Goal: Transaction & Acquisition: Purchase product/service

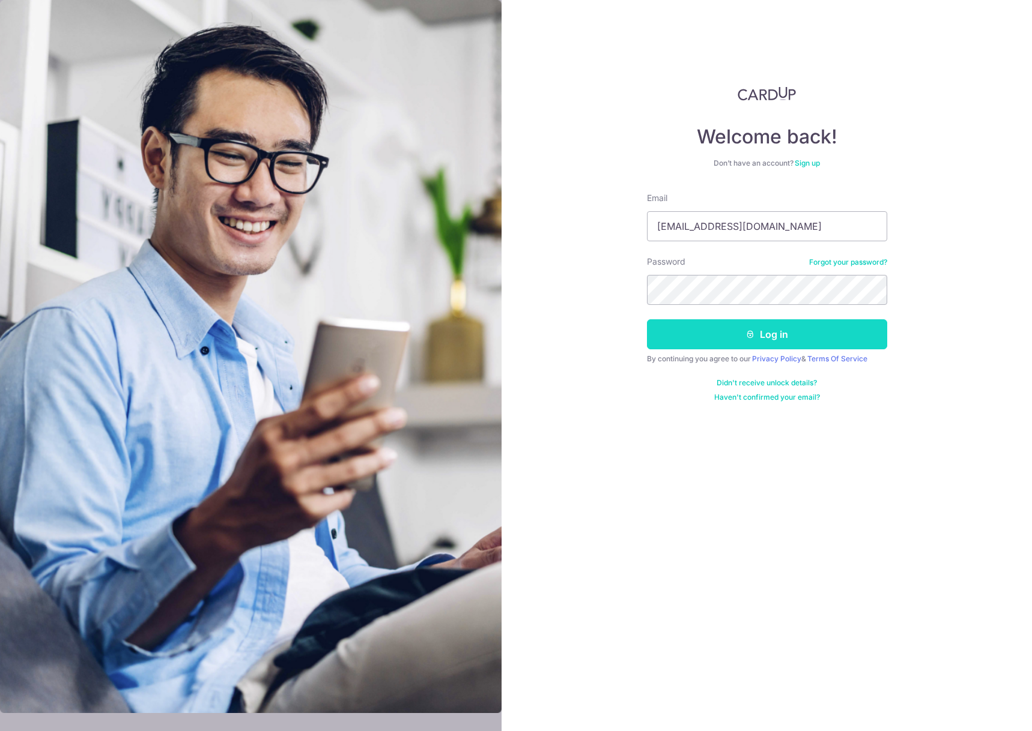
click at [871, 331] on button "Log in" at bounding box center [767, 334] width 240 height 30
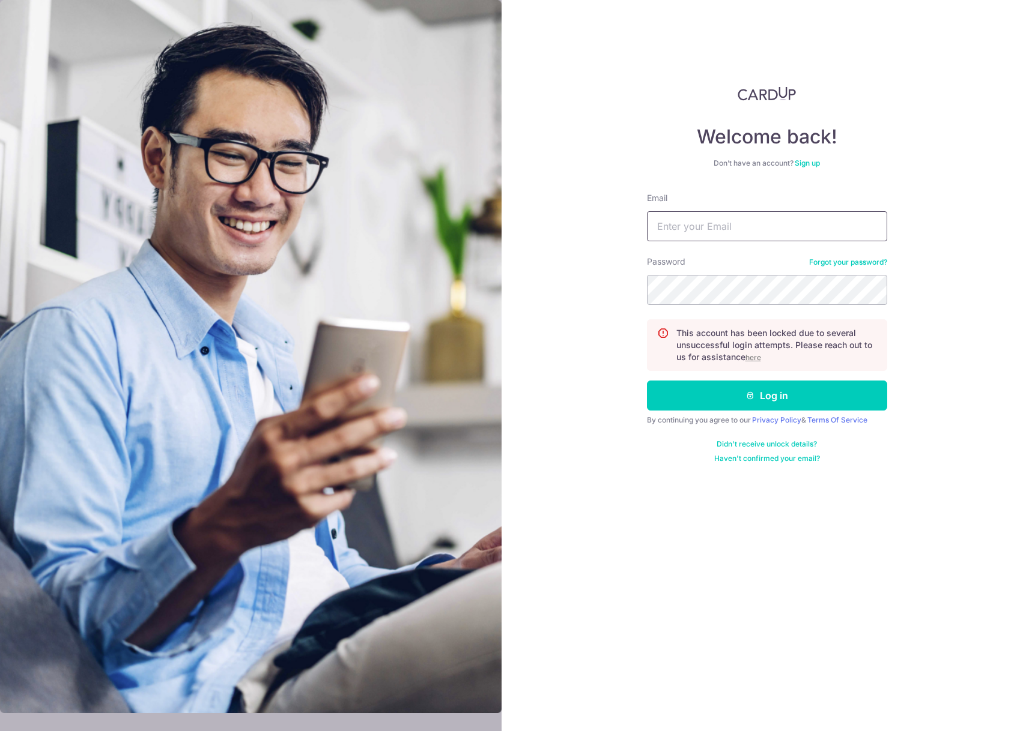
type input "clarissakor@gmail.com"
click at [752, 357] on u "here" at bounding box center [753, 357] width 16 height 9
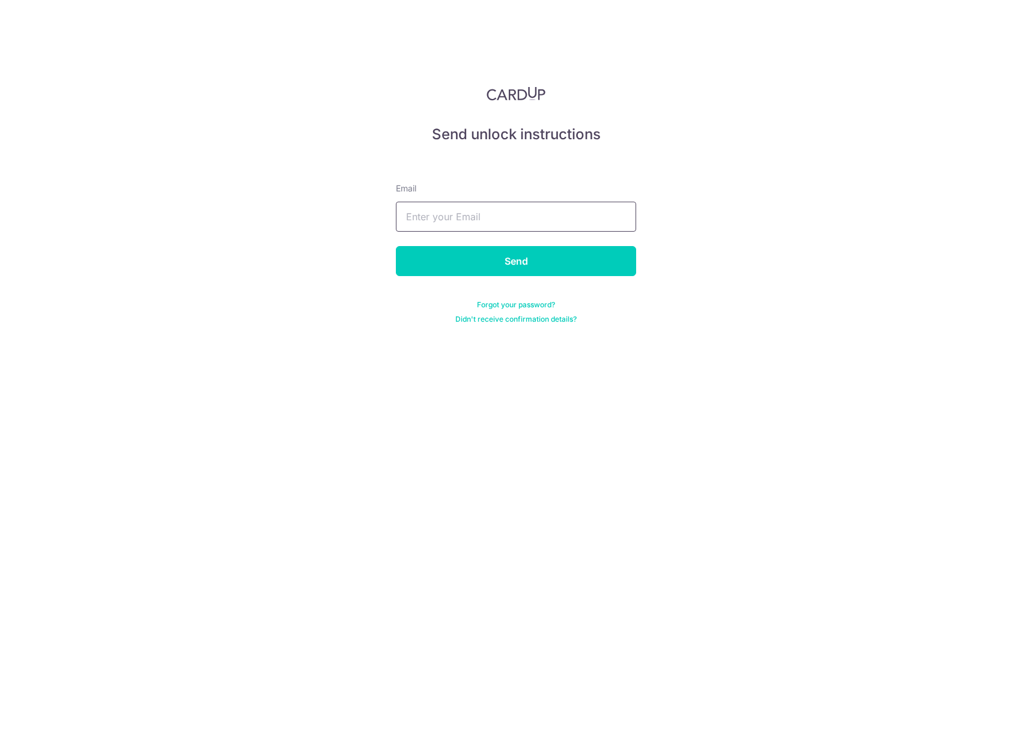
click at [494, 220] on input "text" at bounding box center [516, 217] width 240 height 30
type input "clarissakor@gmail.com"
click at [504, 259] on input "Send" at bounding box center [516, 261] width 240 height 30
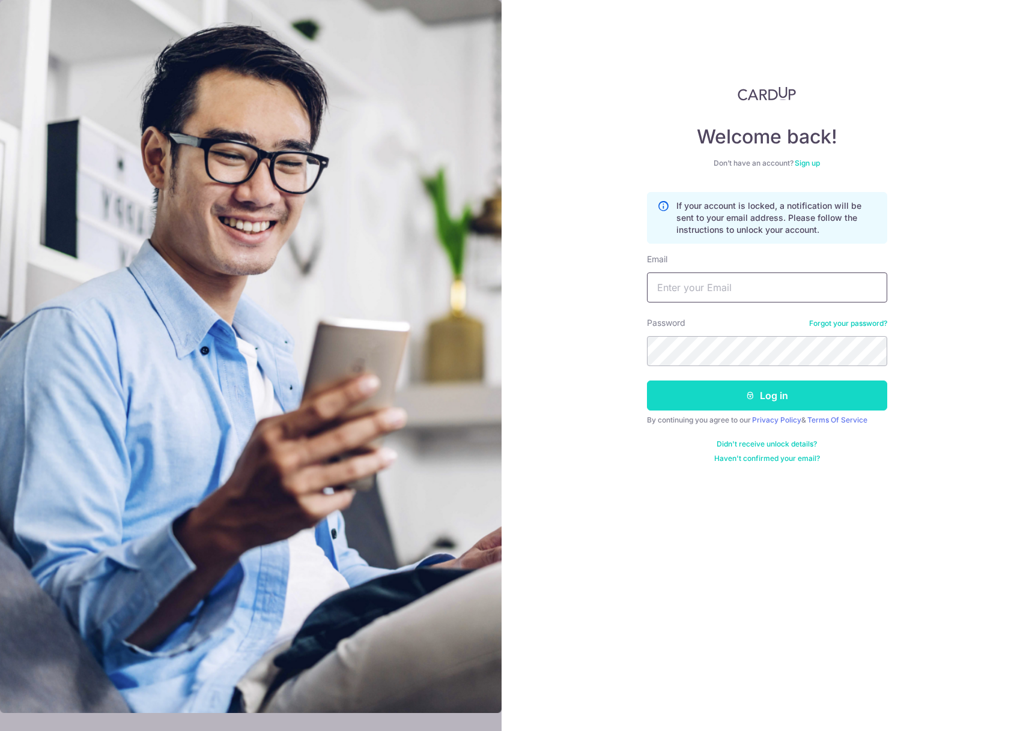
type input "[EMAIL_ADDRESS][DOMAIN_NAME]"
click at [721, 408] on button "Log in" at bounding box center [767, 396] width 240 height 30
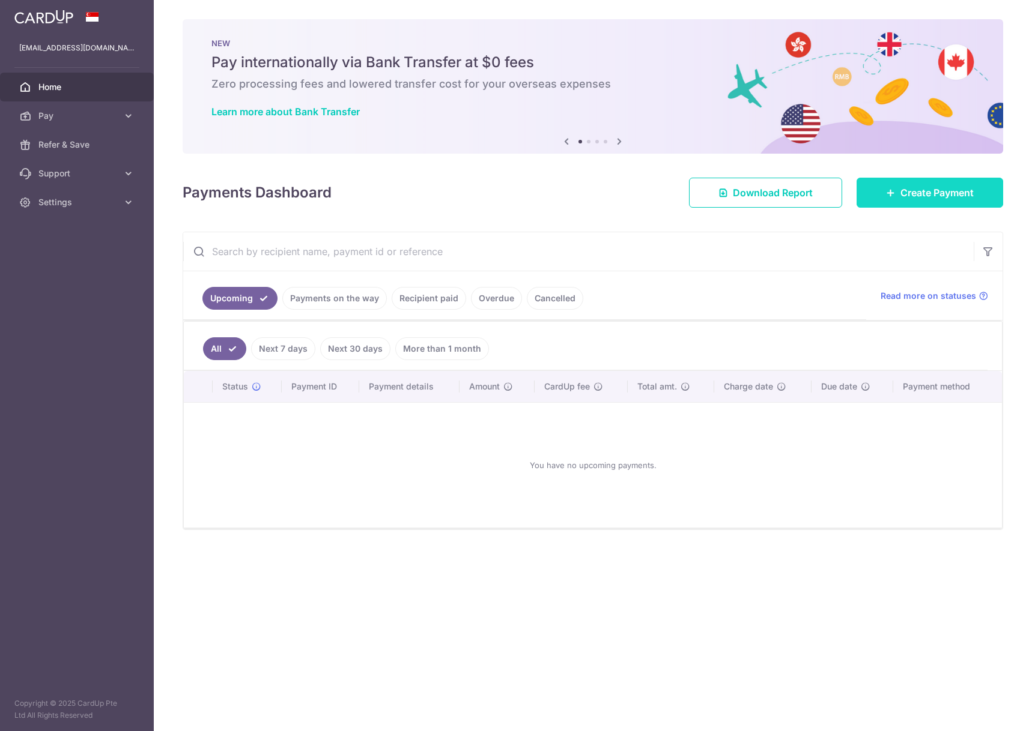
click at [907, 195] on span "Create Payment" at bounding box center [936, 193] width 73 height 14
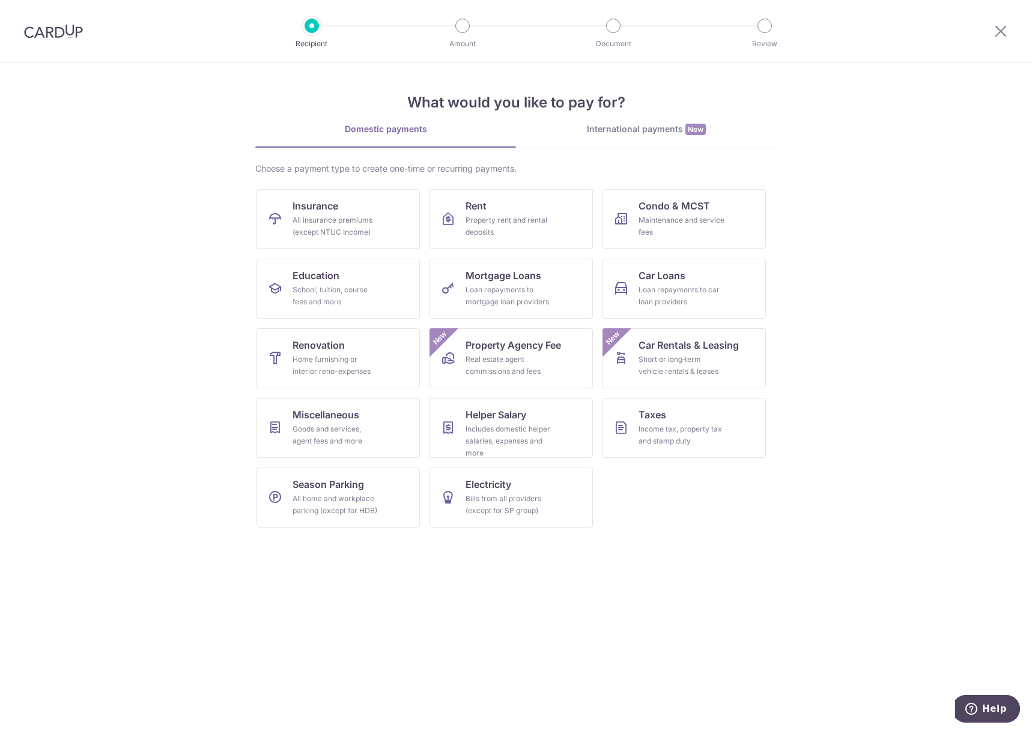
click at [612, 136] on link "International payments New" at bounding box center [646, 135] width 261 height 25
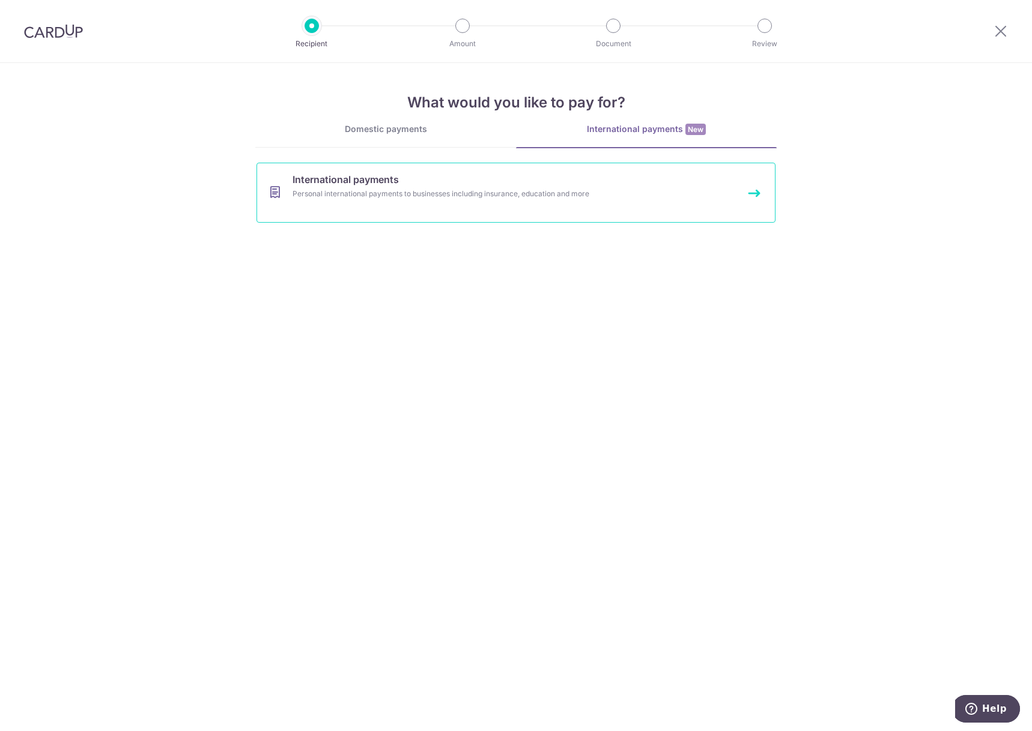
click at [434, 215] on link "International payments Personal international payments to businesses including …" at bounding box center [515, 193] width 519 height 60
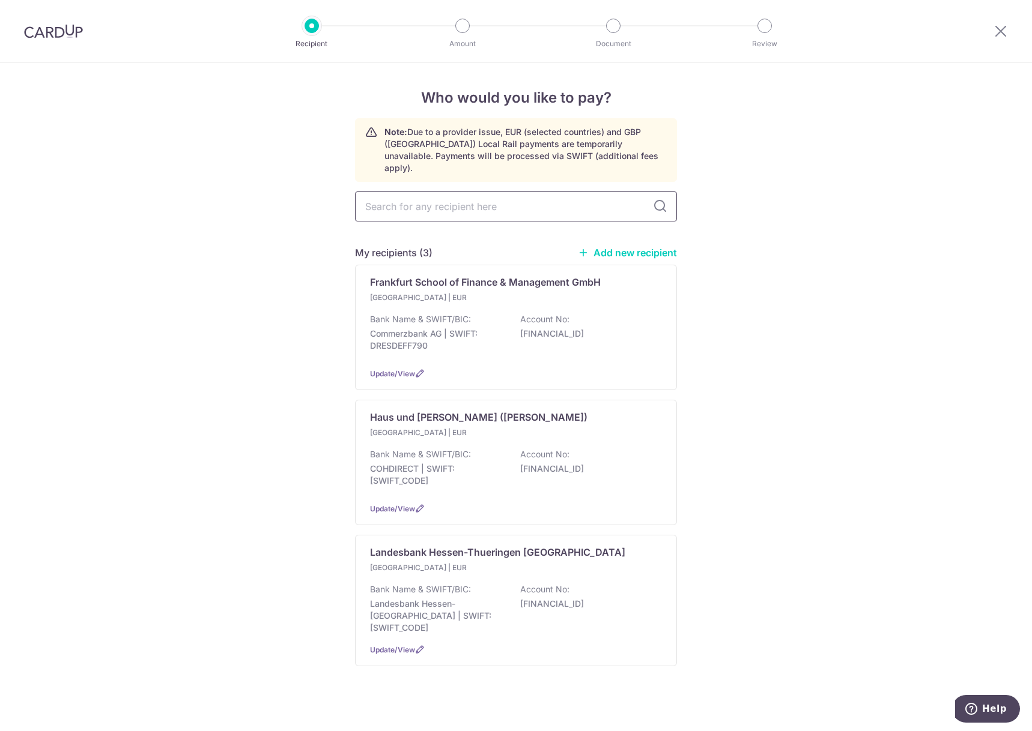
click at [432, 193] on input "text" at bounding box center [516, 207] width 322 height 30
type input "PVS"
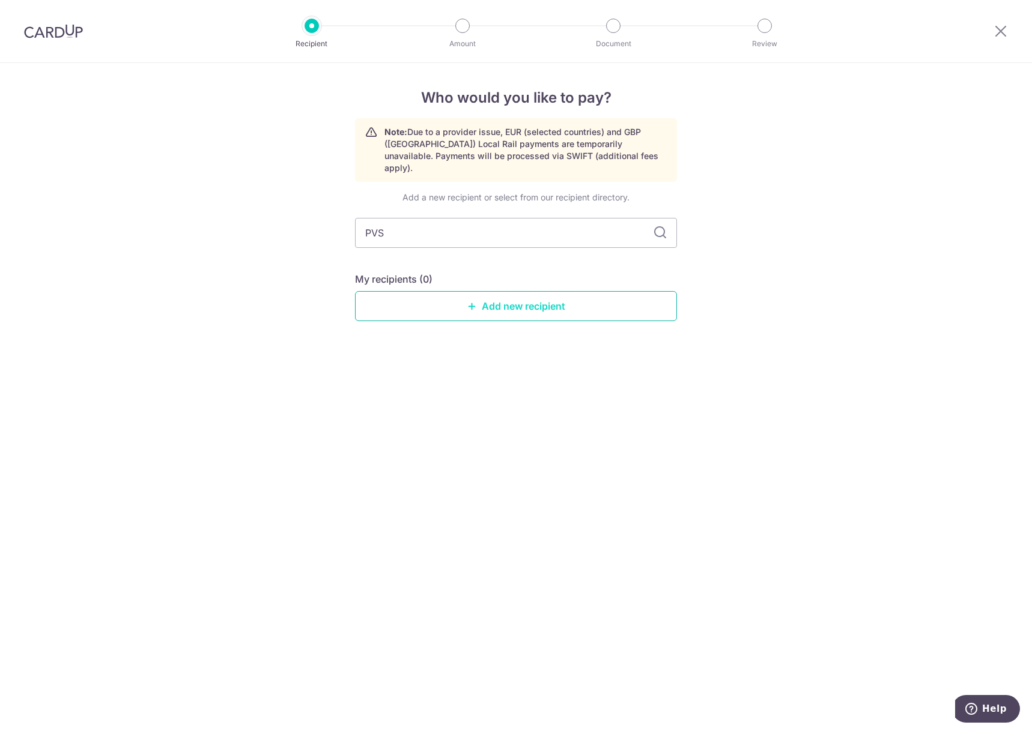
click at [512, 291] on link "Add new recipient" at bounding box center [516, 306] width 322 height 30
select select
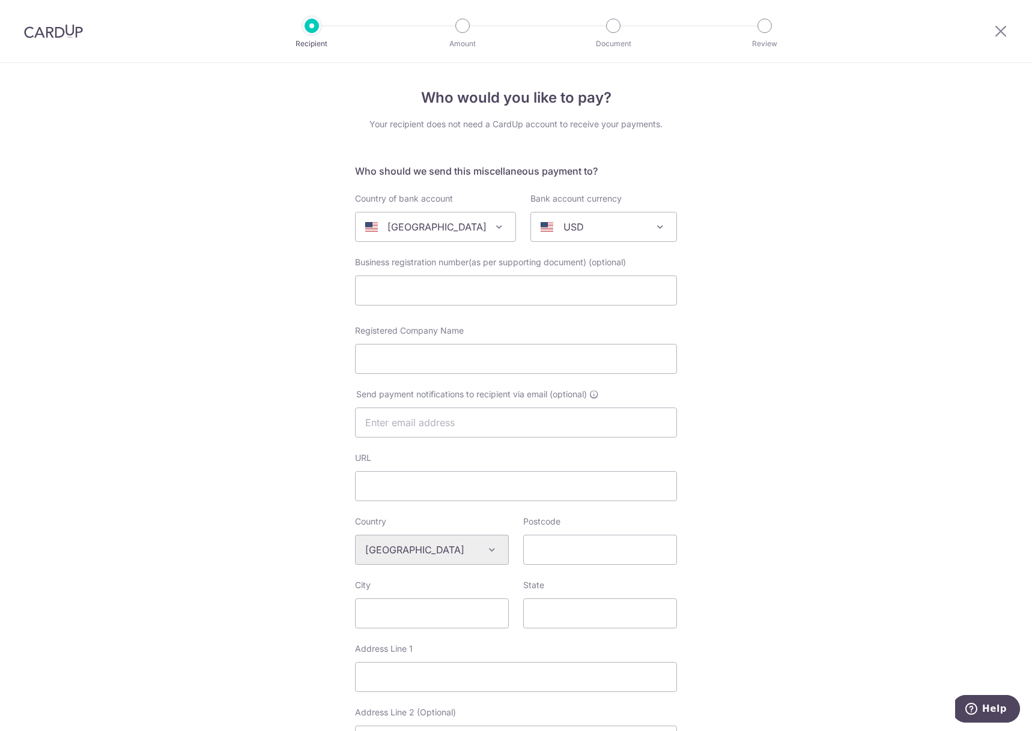
click at [476, 226] on div "[GEOGRAPHIC_DATA]" at bounding box center [425, 227] width 121 height 14
type input "ger"
select select "57"
select select "[GEOGRAPHIC_DATA]"
select select
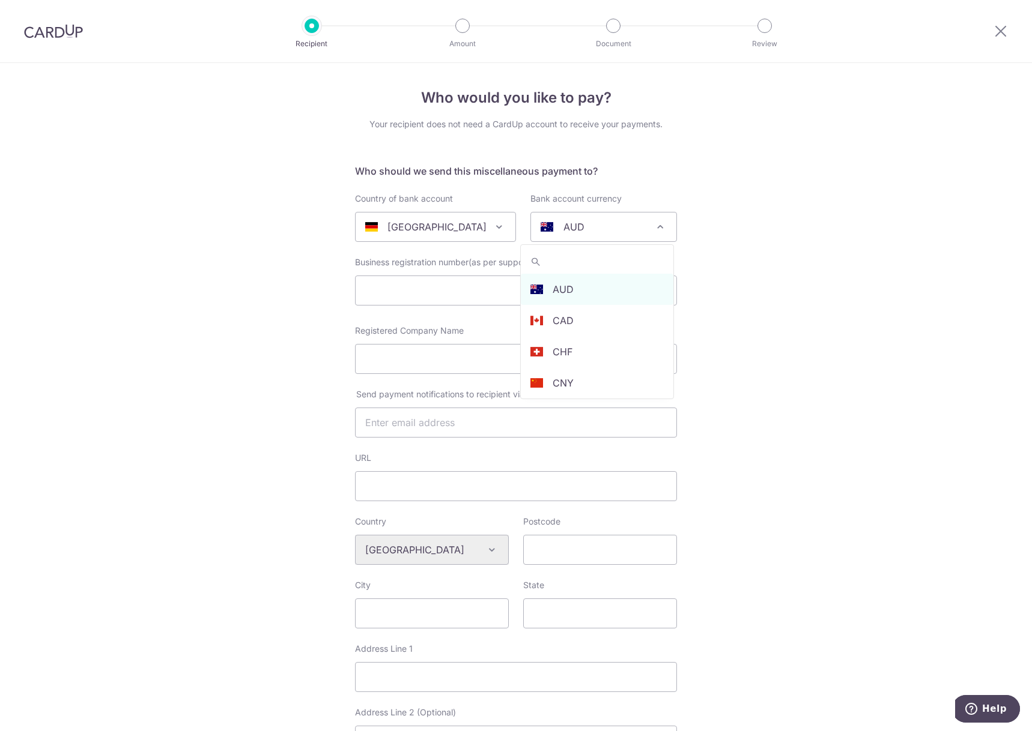
click at [563, 230] on p "AUD" at bounding box center [573, 227] width 21 height 14
type input "e"
select select "12"
click at [494, 285] on input "text" at bounding box center [516, 291] width 322 height 30
click at [461, 352] on input "Registered Company Name" at bounding box center [516, 359] width 322 height 30
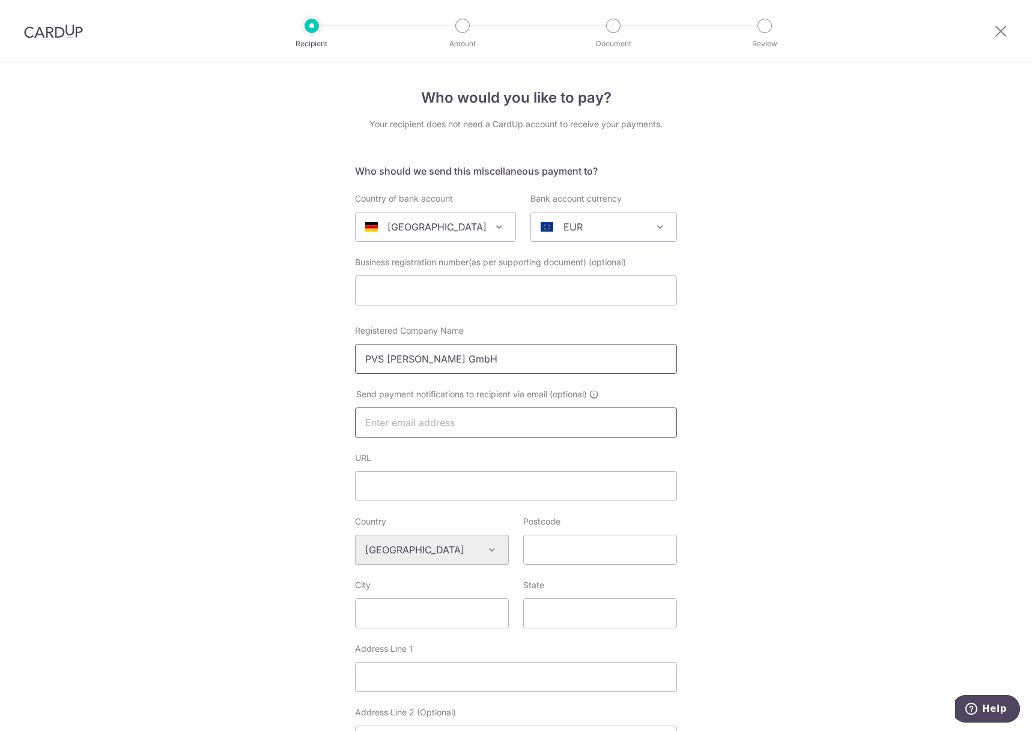
scroll to position [60, 0]
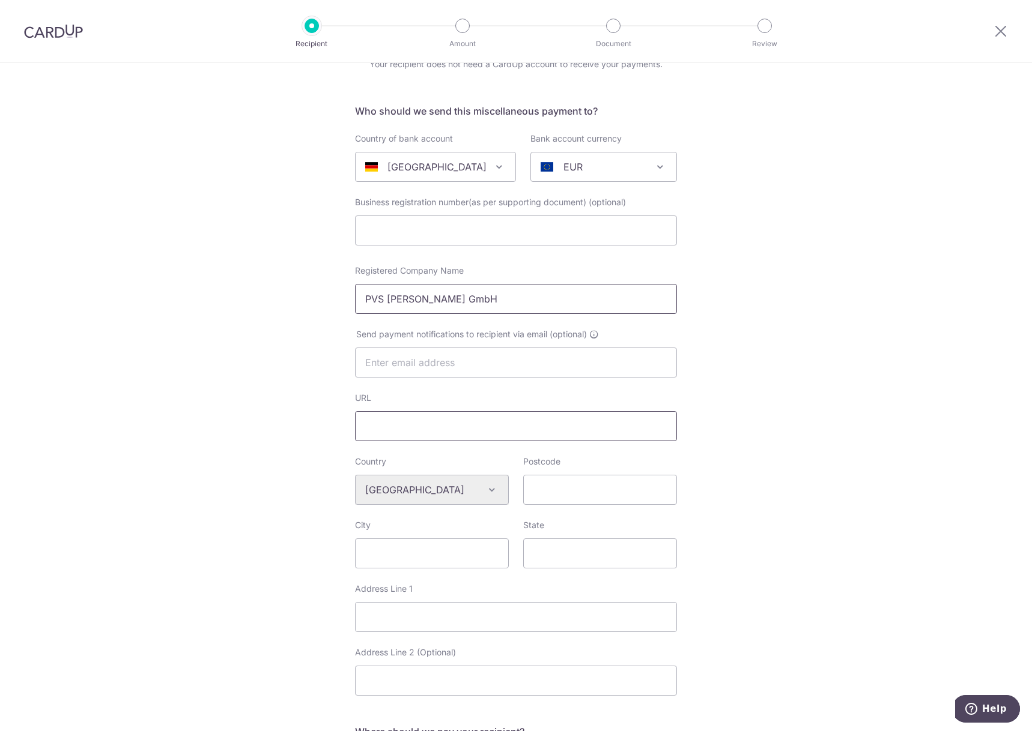
type input "PVS rhein-ruhr GmbH"
click at [416, 426] on input "URL" at bounding box center [516, 426] width 322 height 30
paste input "https://www.pvs-rr.de/"
type input "https://www.pvs-rr.de/"
click at [543, 490] on input "Postcode" at bounding box center [600, 490] width 154 height 30
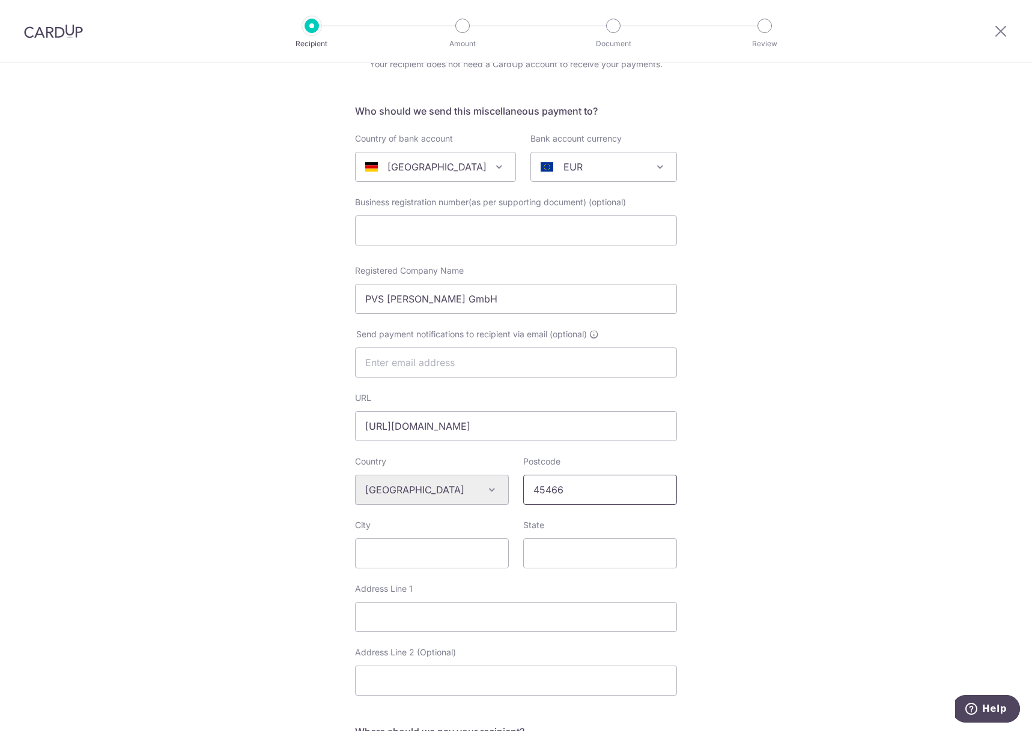
type input "45466"
type input "Muellheim"
type input "R"
type input "NRW"
type input "Remscheider Str. 16"
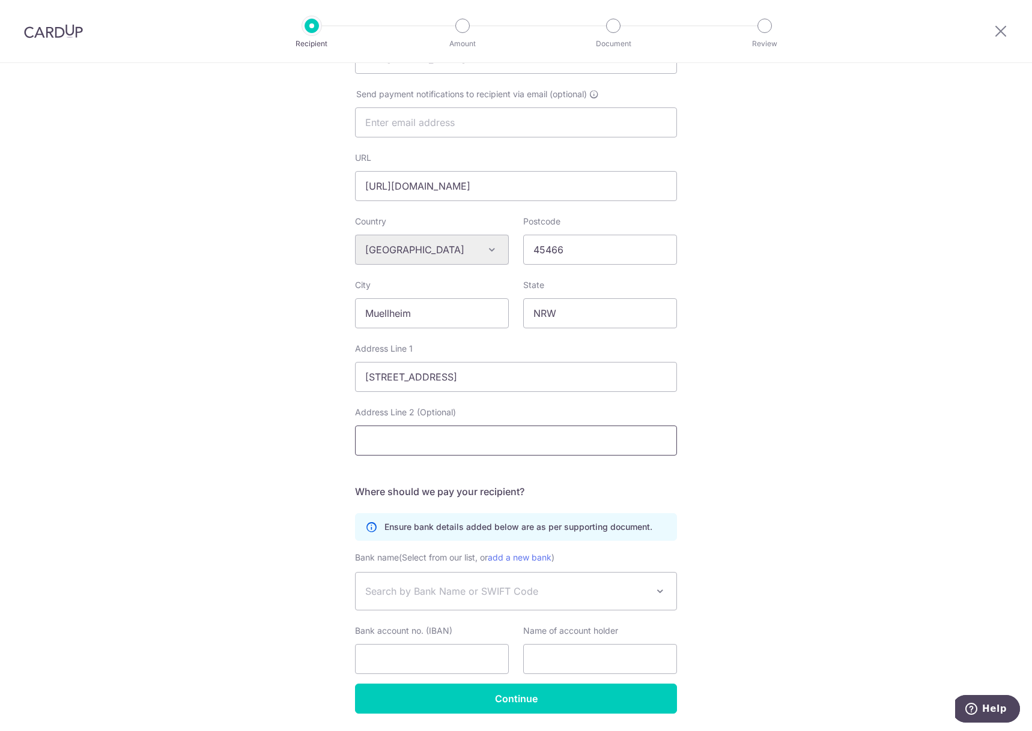
scroll to position [339, 0]
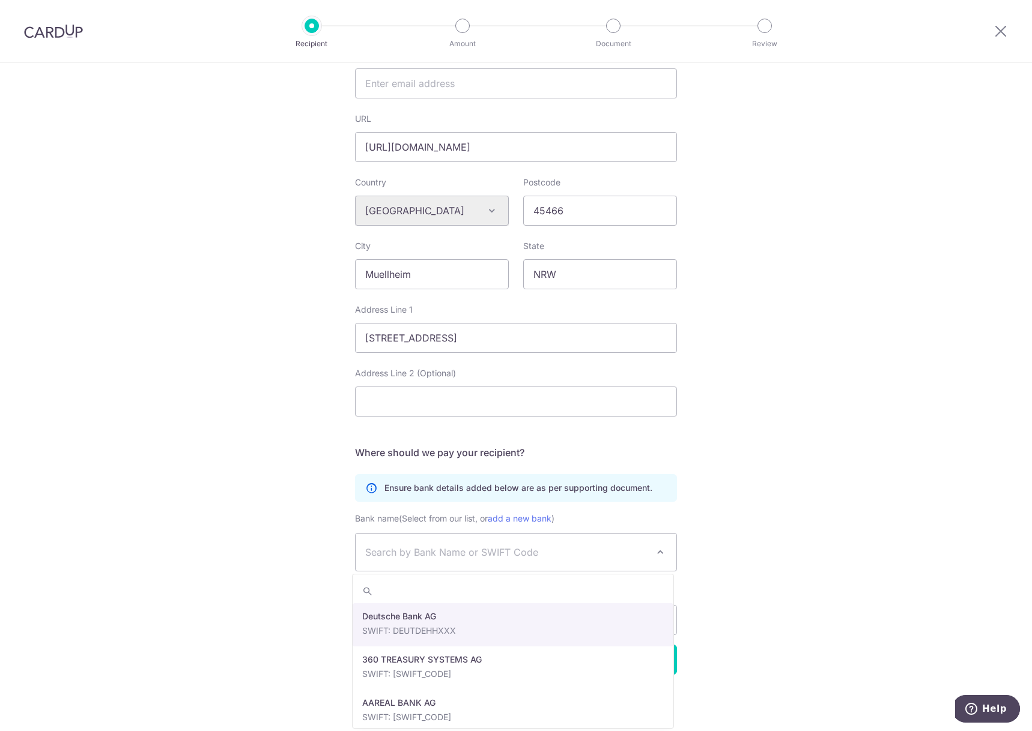
click at [503, 556] on span "Search by Bank Name or SWIFT Code" at bounding box center [506, 552] width 282 height 14
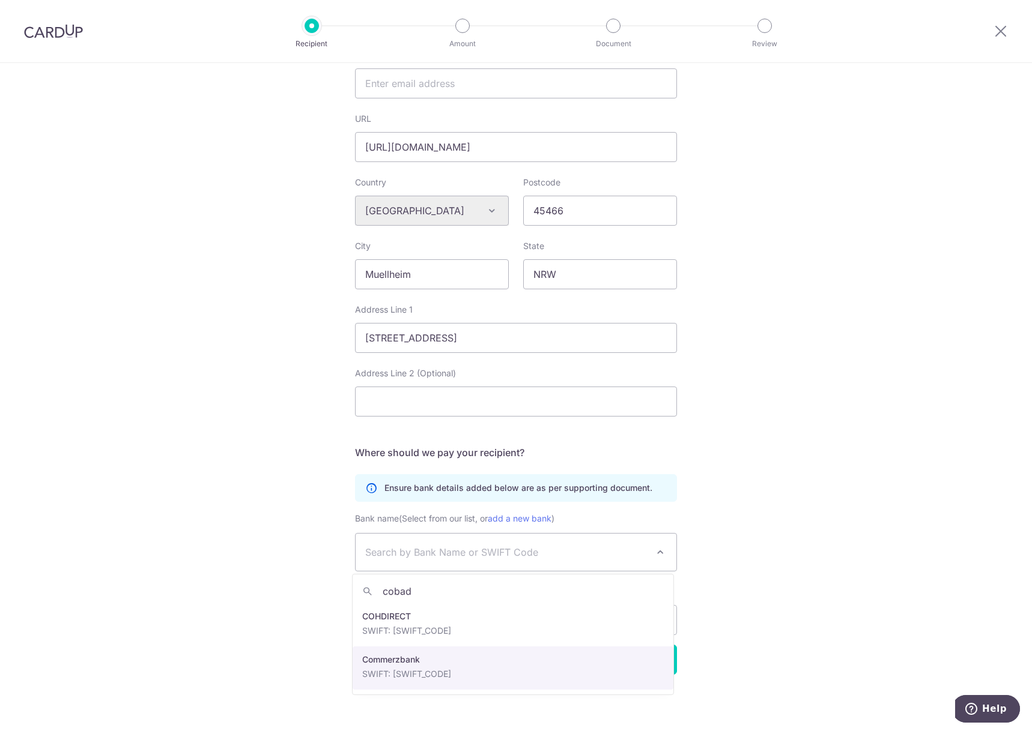
type input "cobad"
select select "22464"
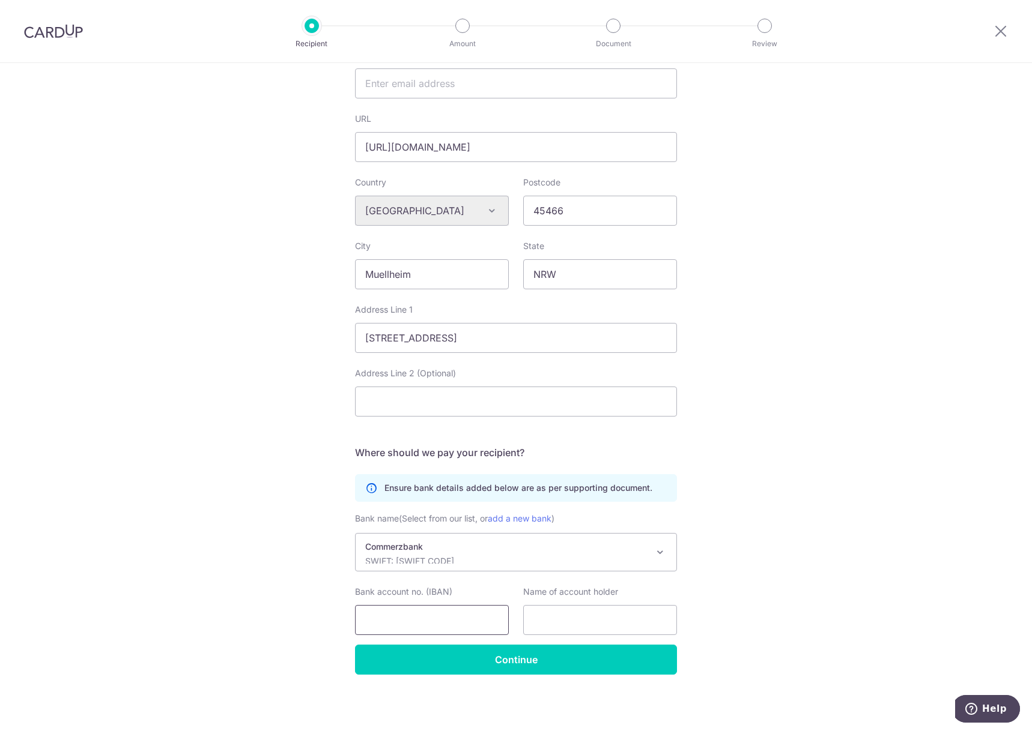
click at [405, 614] on input "Bank account no. (IBAN)" at bounding box center [432, 620] width 154 height 30
type input "DE11362400450786000000"
type input "PVS rhein-ruhr GmbH"
click at [393, 623] on input "DE11362400450786000000" at bounding box center [432, 620] width 154 height 30
click at [430, 620] on input "DE11362400450786000000" at bounding box center [432, 620] width 154 height 30
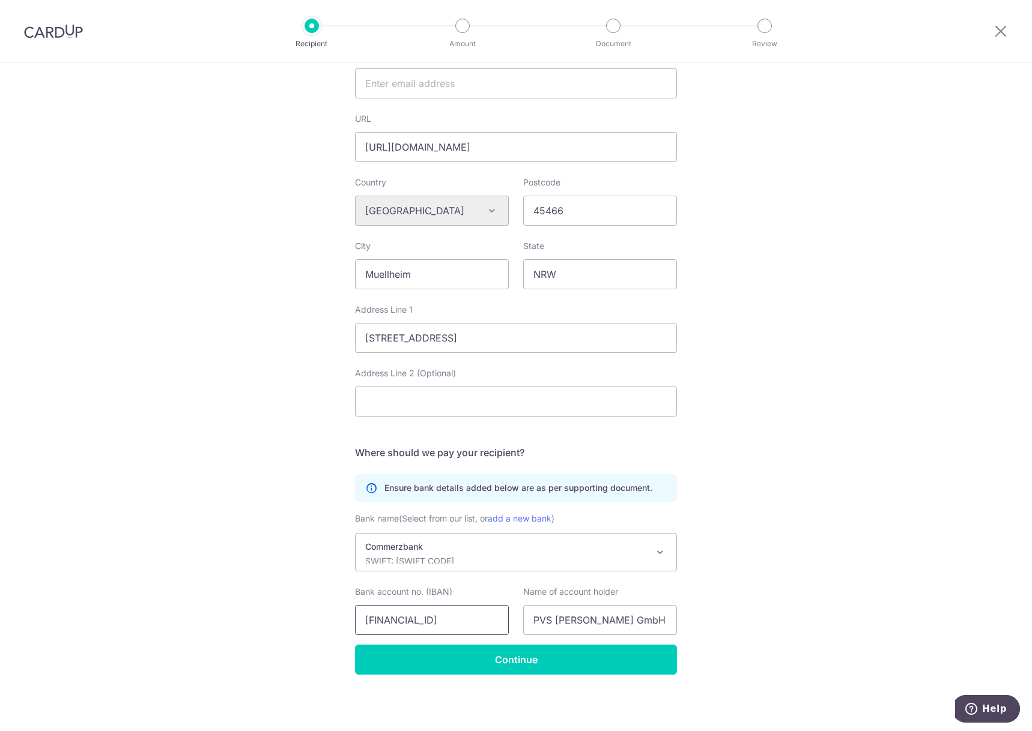
click at [452, 620] on input "DE11362400450786000000" at bounding box center [432, 620] width 154 height 30
click at [572, 659] on input "Continue" at bounding box center [516, 660] width 322 height 30
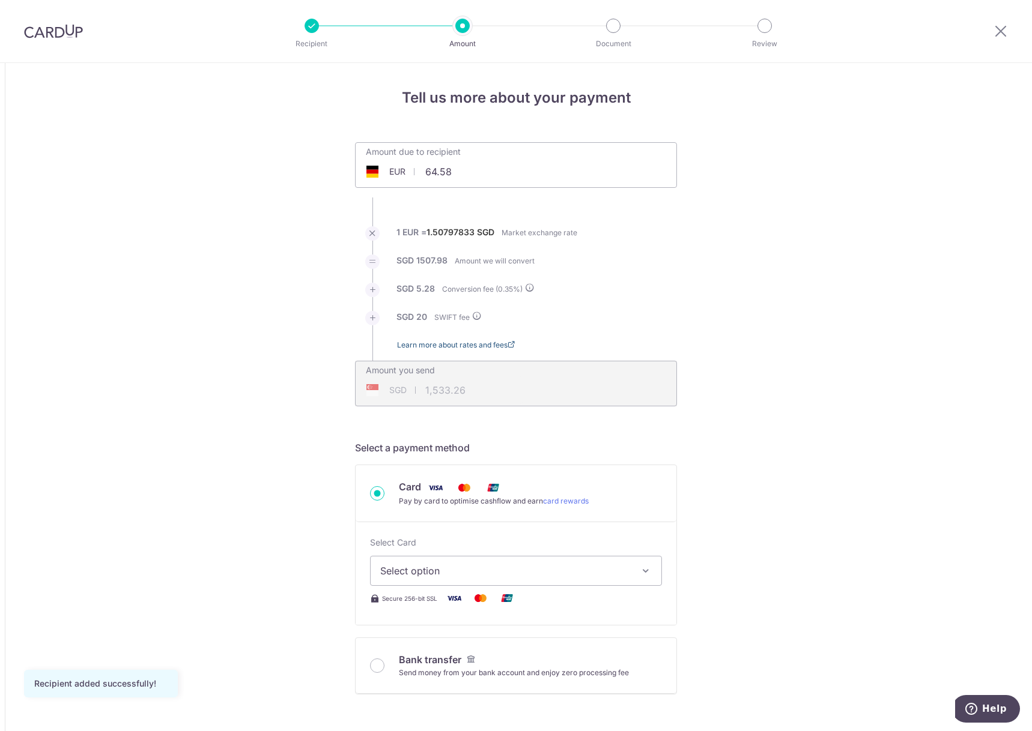
type input "64.58"
type input "117.73"
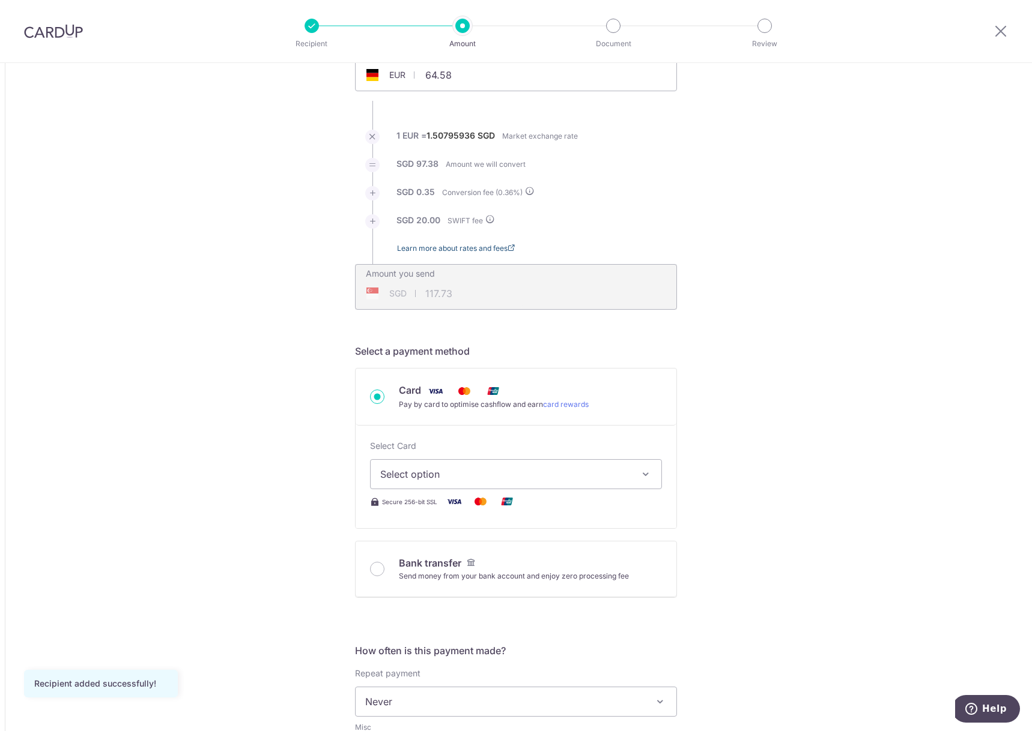
scroll to position [120, 0]
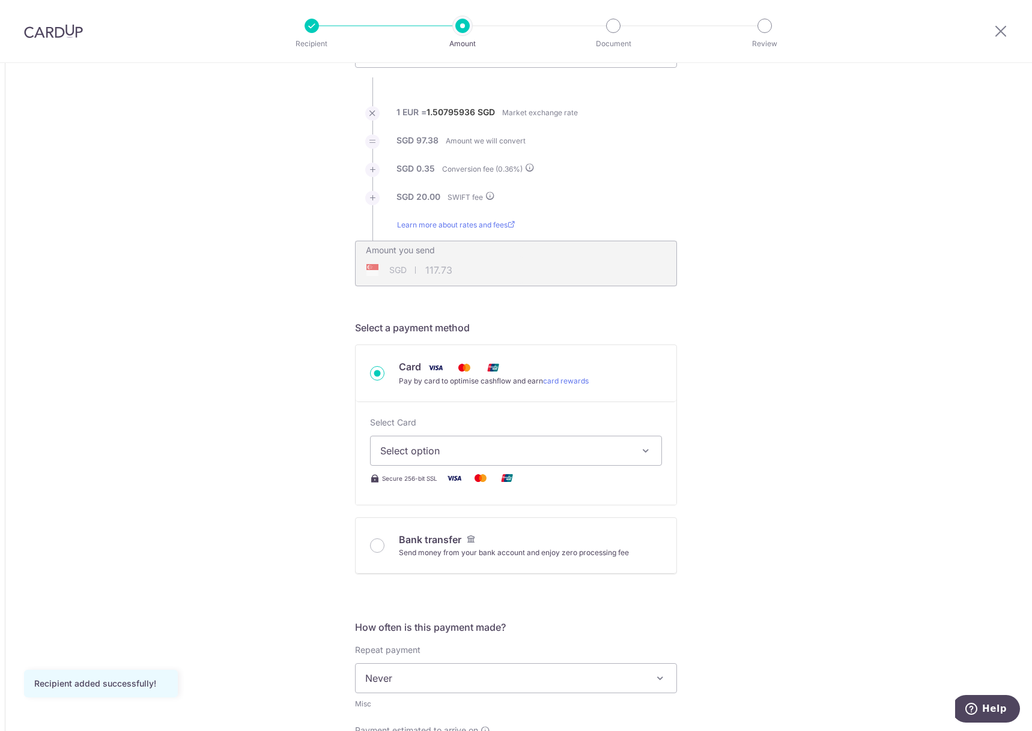
click at [443, 443] on button "Select option" at bounding box center [516, 451] width 292 height 30
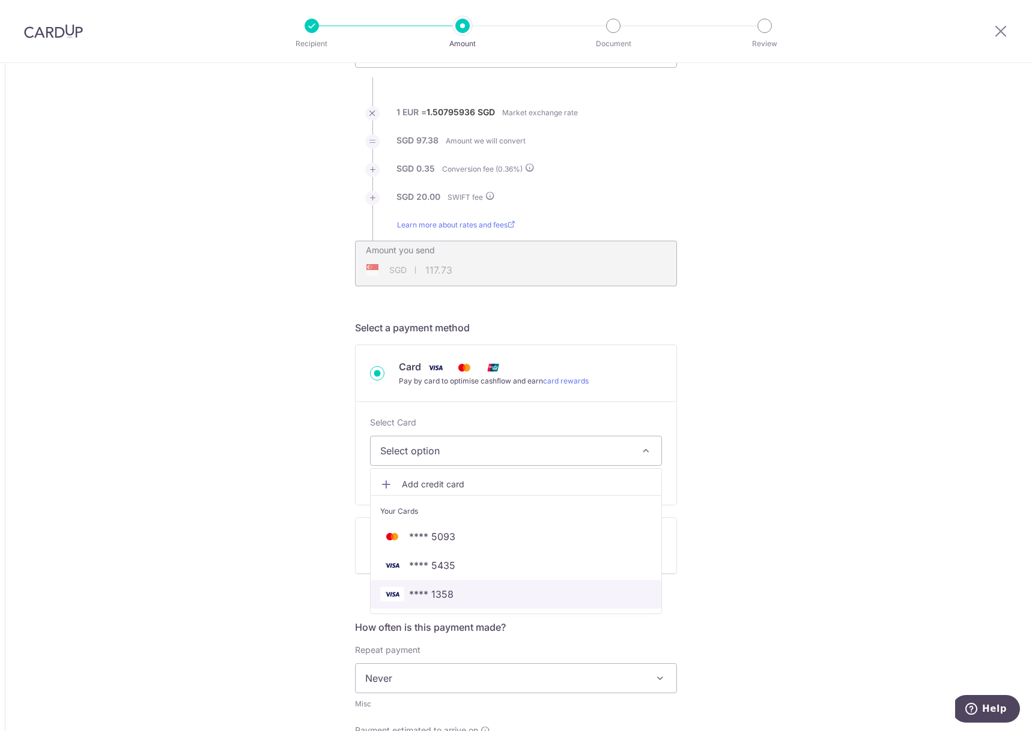
click at [453, 587] on link "**** 1358" at bounding box center [516, 594] width 291 height 29
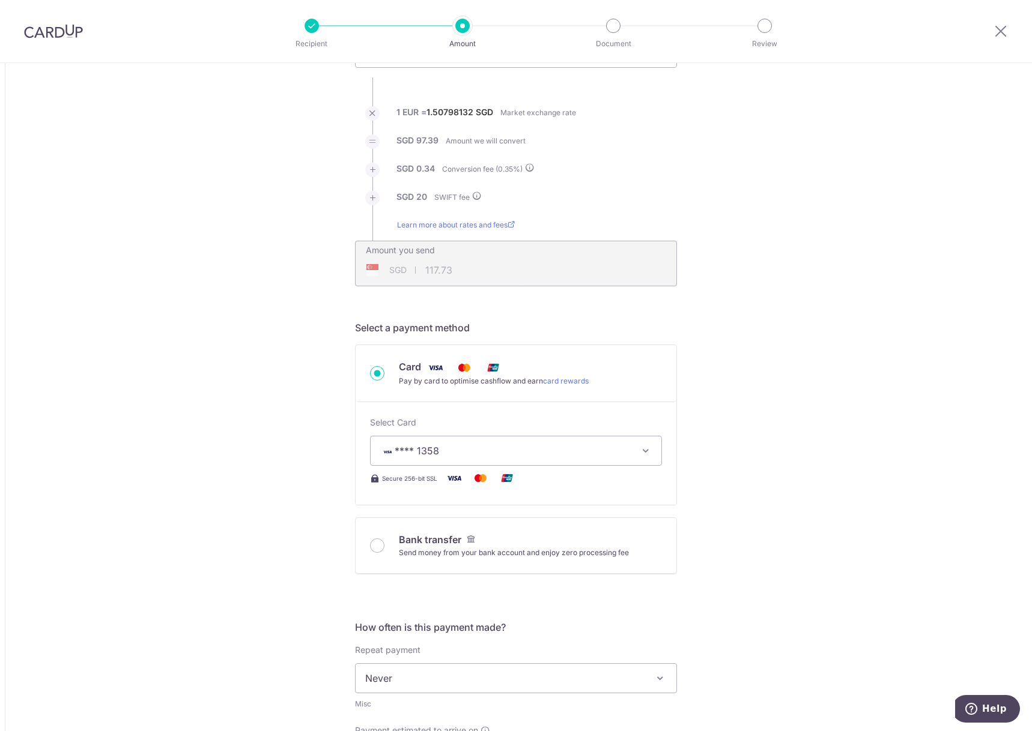
type input "64.58"
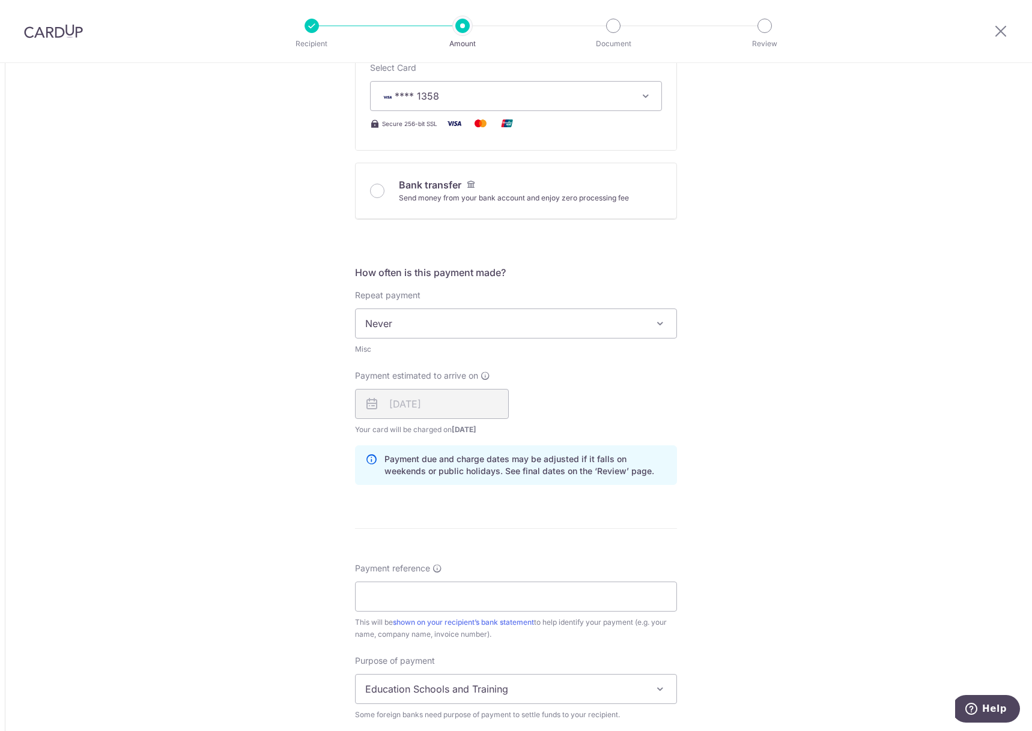
scroll to position [480, 0]
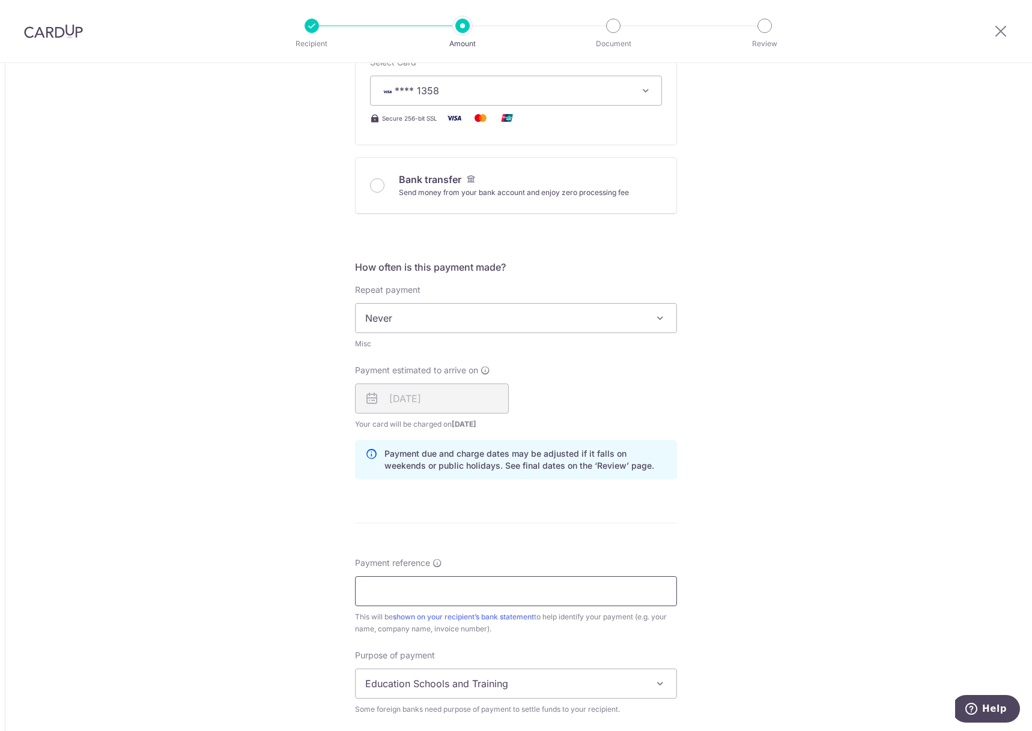
click at [464, 595] on input "Payment reference" at bounding box center [516, 592] width 322 height 30
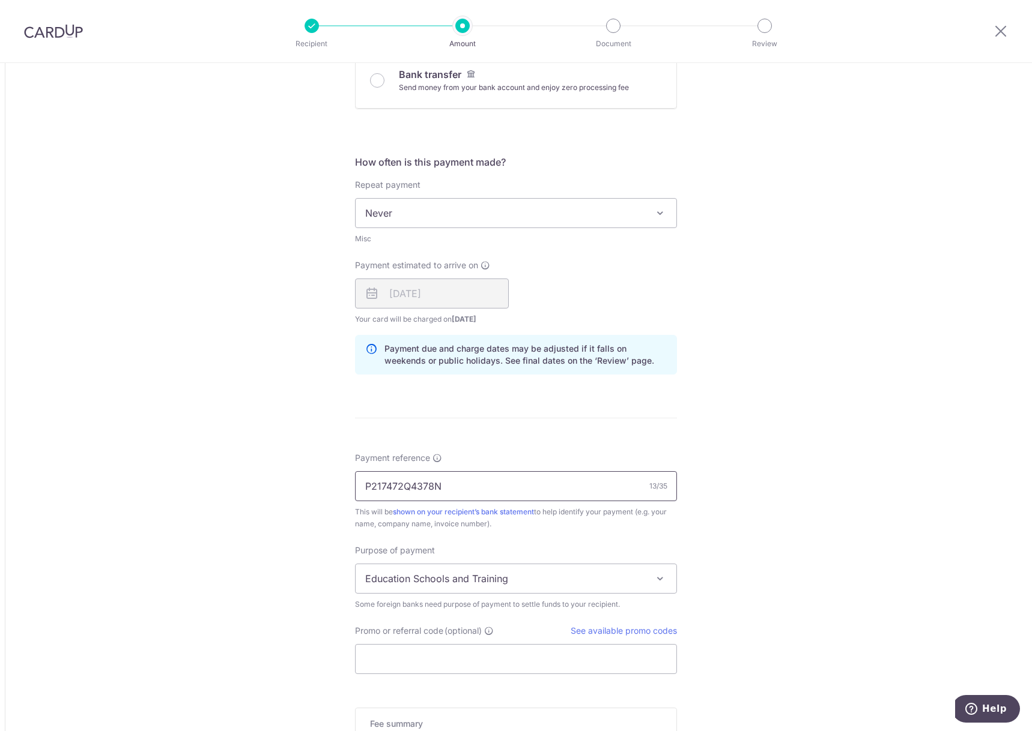
scroll to position [601, 0]
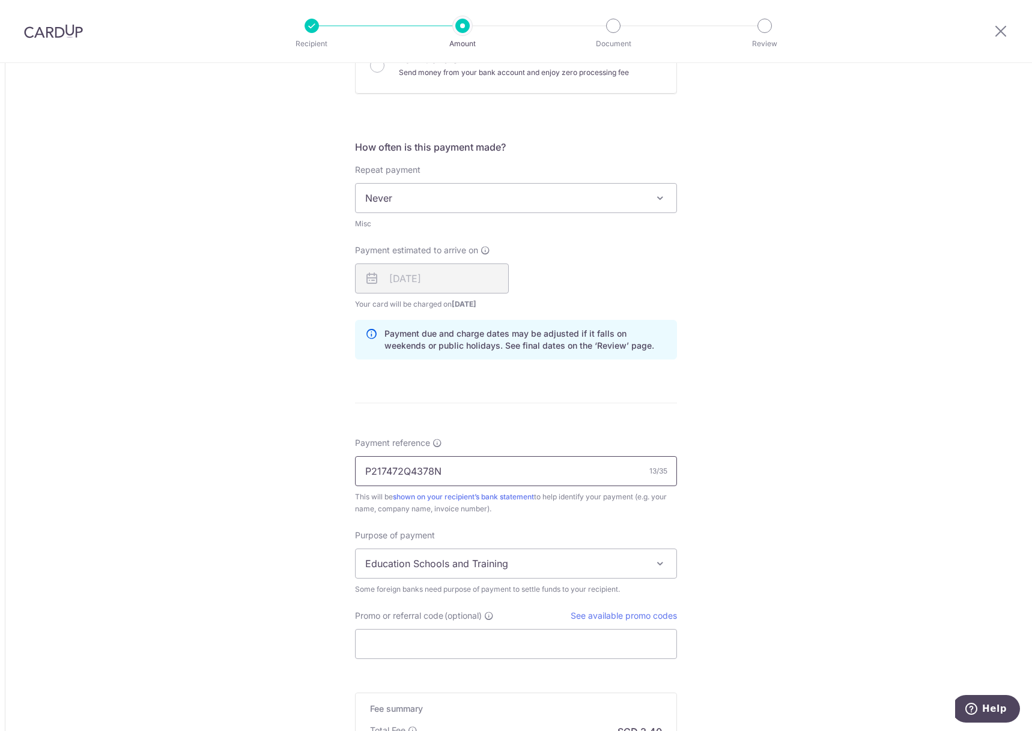
type input "P217472Q4378N"
click at [468, 572] on span "Education Schools and Training" at bounding box center [516, 563] width 321 height 29
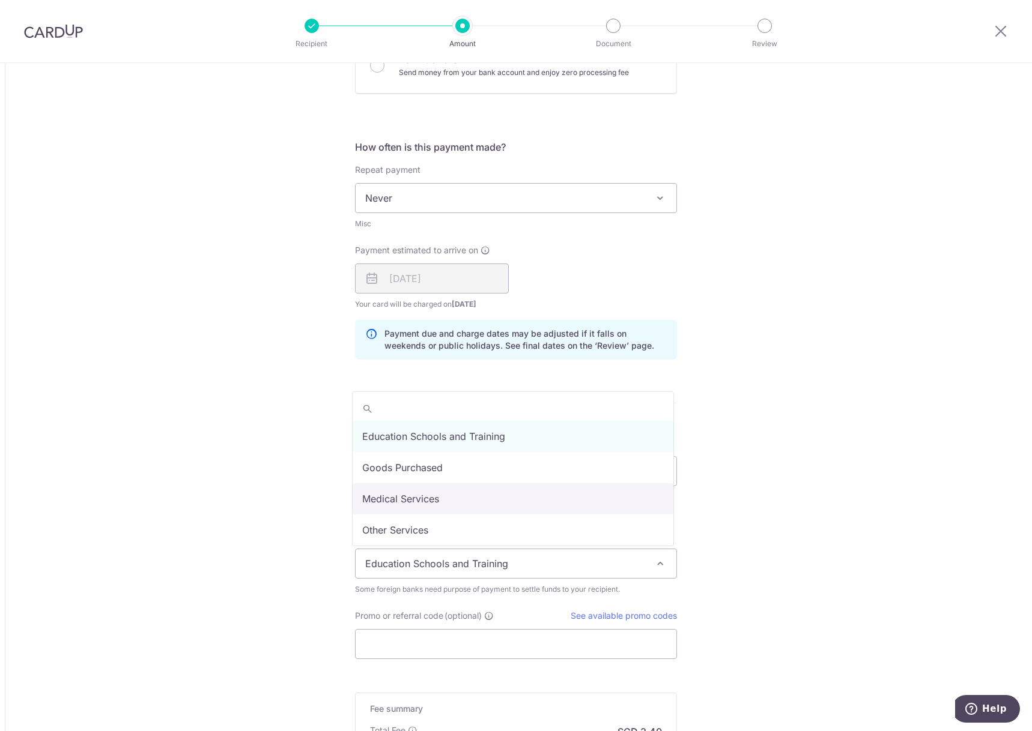
select select "Medical Services"
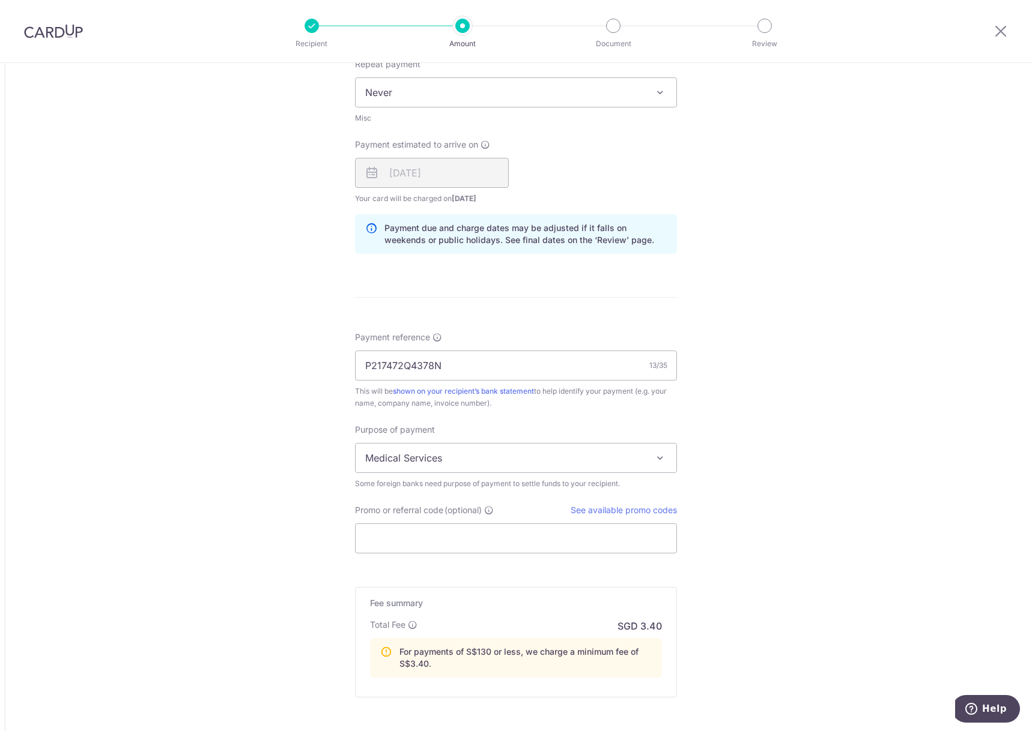
scroll to position [721, 0]
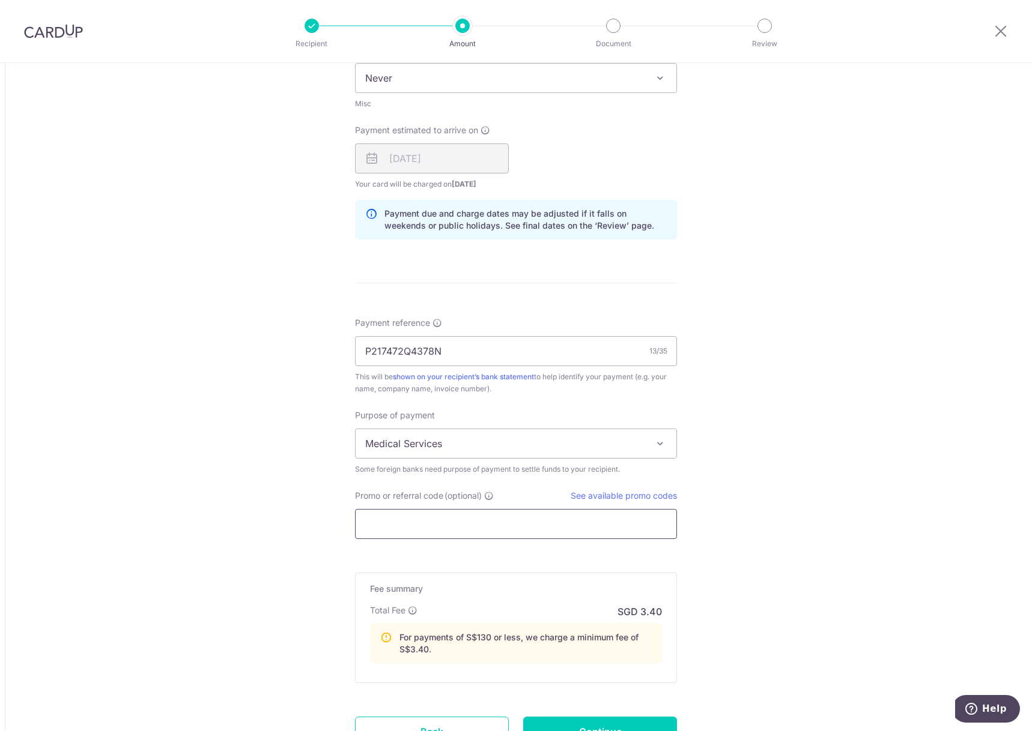
click at [433, 518] on input "Promo or referral code (optional)" at bounding box center [516, 524] width 322 height 30
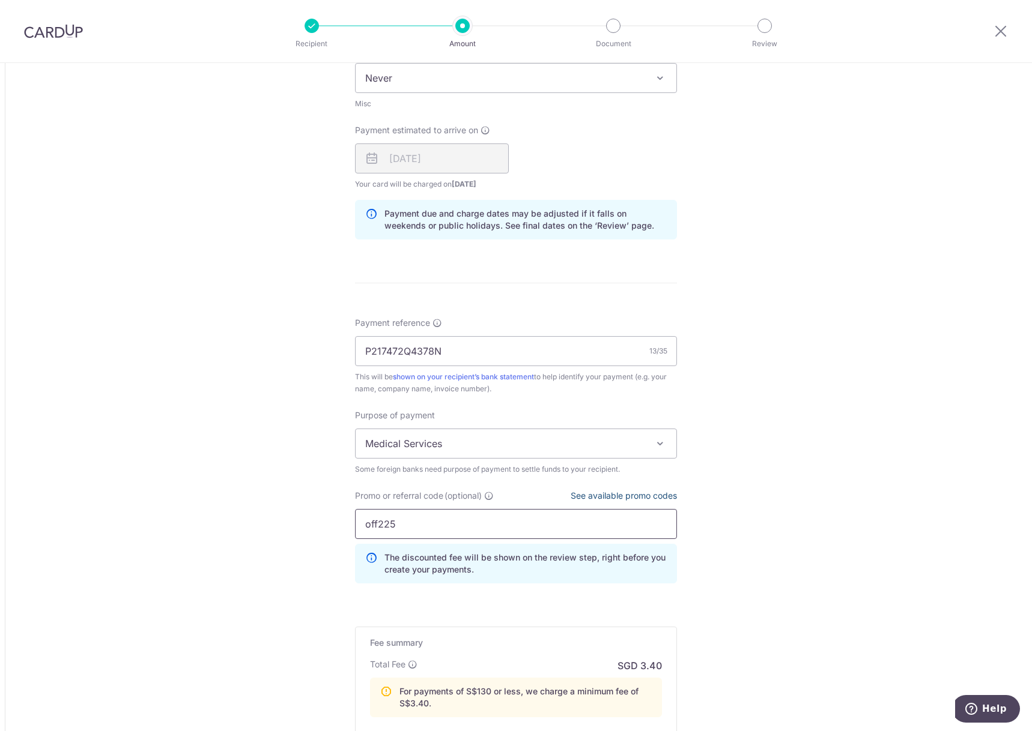
type input "off225"
click at [586, 498] on link "See available promo codes" at bounding box center [624, 496] width 106 height 10
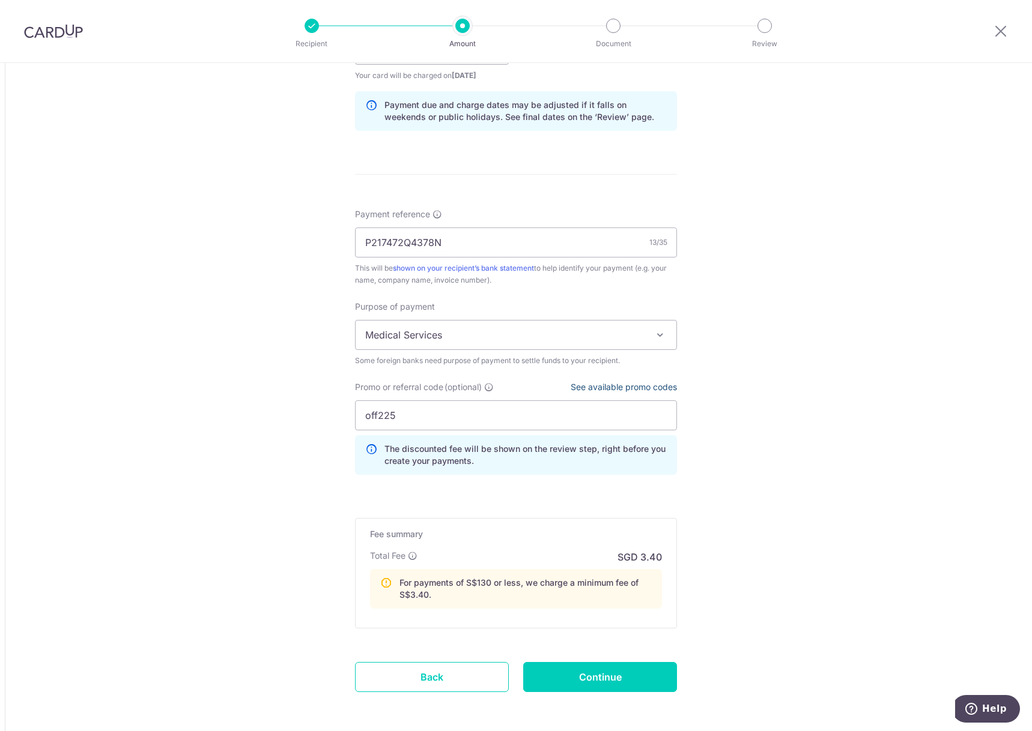
scroll to position [880, 0]
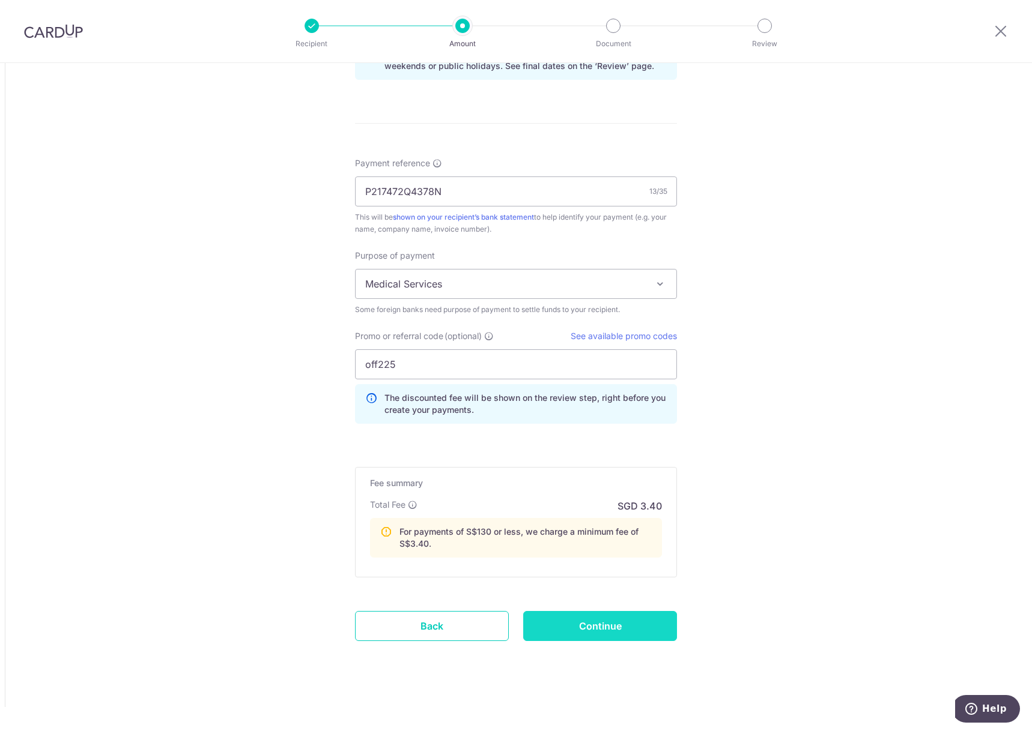
click at [592, 627] on input "Continue" at bounding box center [600, 626] width 154 height 30
type input "Create Schedule"
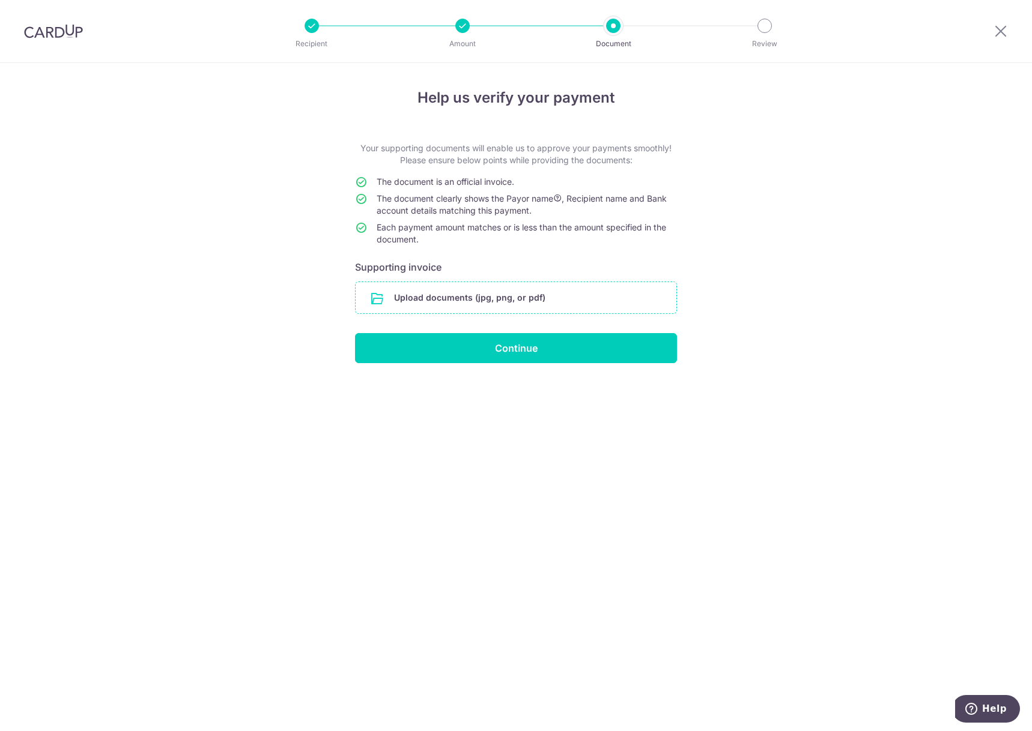
click at [437, 302] on input "file" at bounding box center [516, 297] width 321 height 31
click at [492, 297] on input "file" at bounding box center [516, 297] width 321 height 31
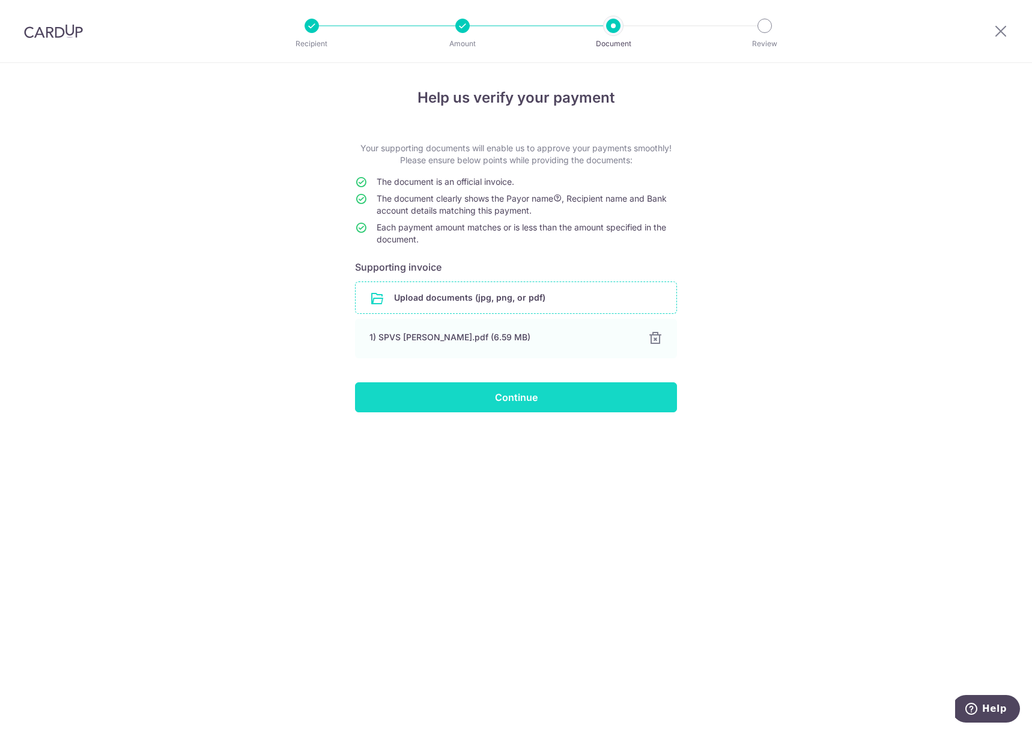
click at [584, 399] on input "Continue" at bounding box center [516, 398] width 322 height 30
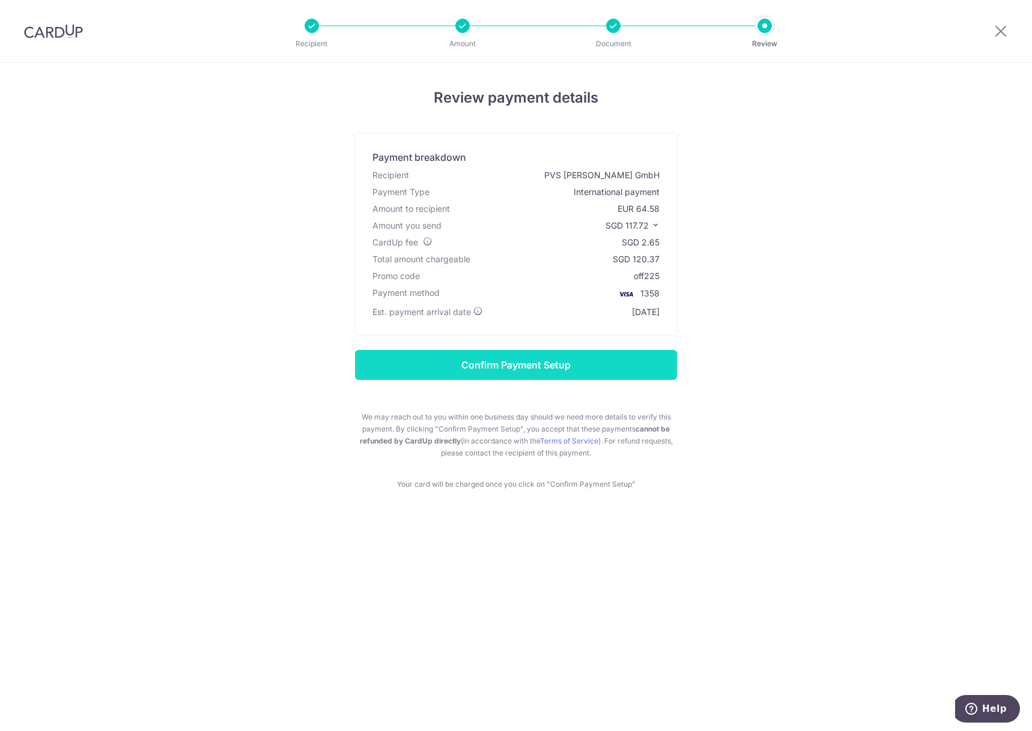
click at [561, 362] on input "Confirm Payment Setup" at bounding box center [516, 365] width 322 height 30
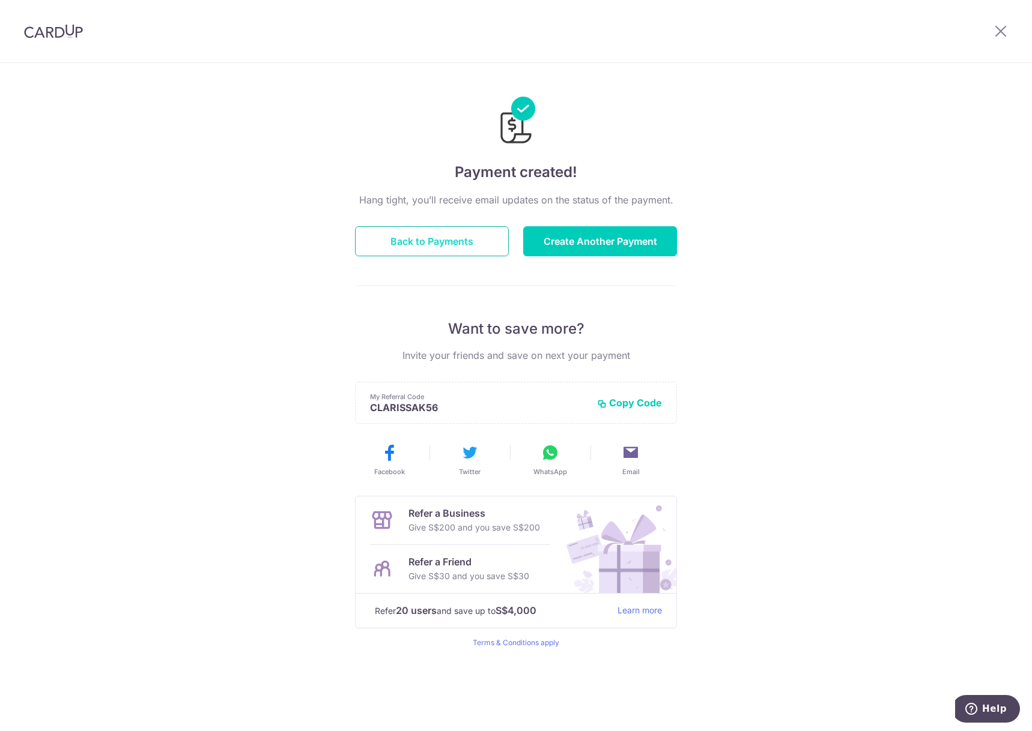
click at [417, 252] on button "Back to Payments" at bounding box center [432, 241] width 154 height 30
